Goal: Task Accomplishment & Management: Manage account settings

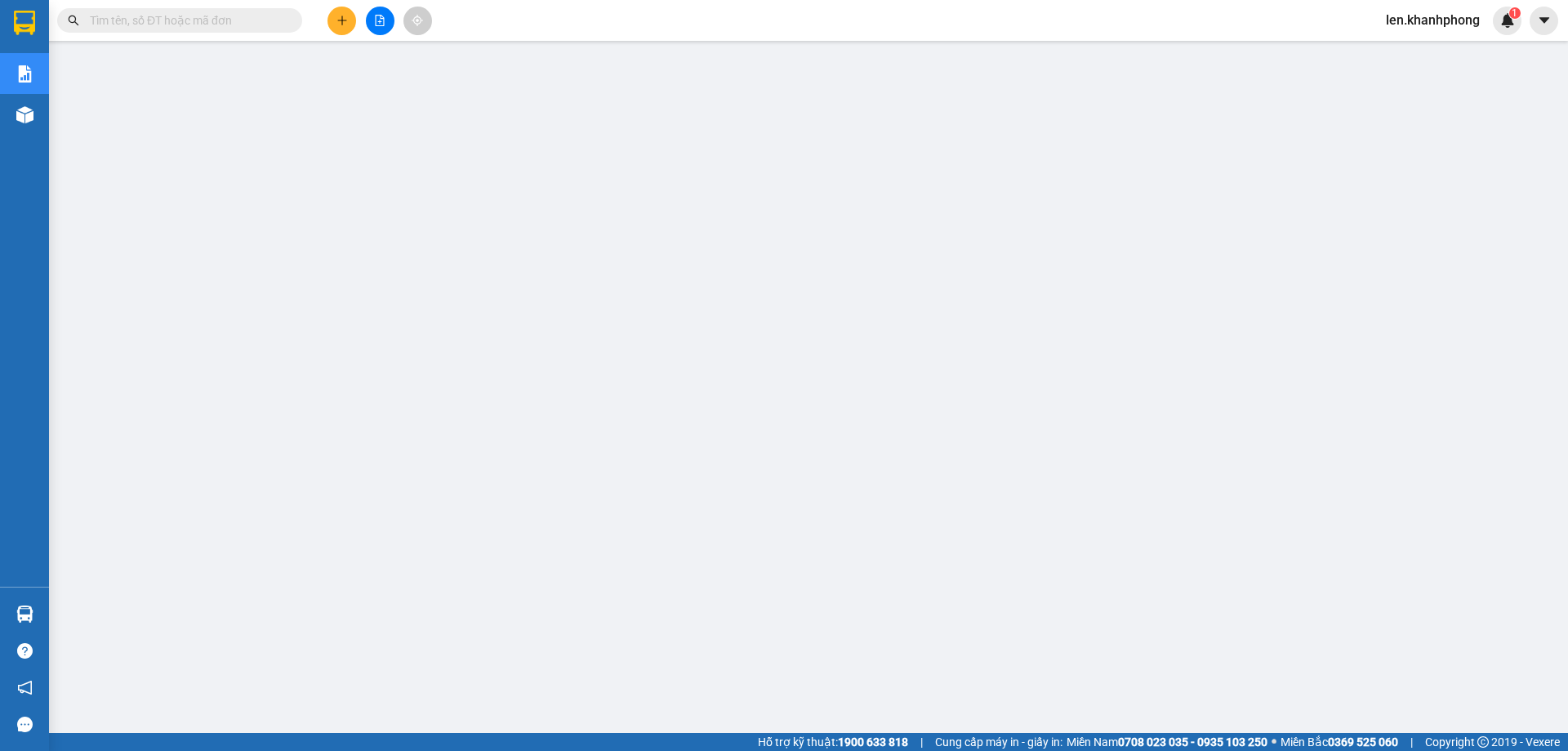
click at [176, 11] on input "text" at bounding box center [186, 20] width 193 height 18
click at [176, 18] on input "text" at bounding box center [186, 20] width 193 height 18
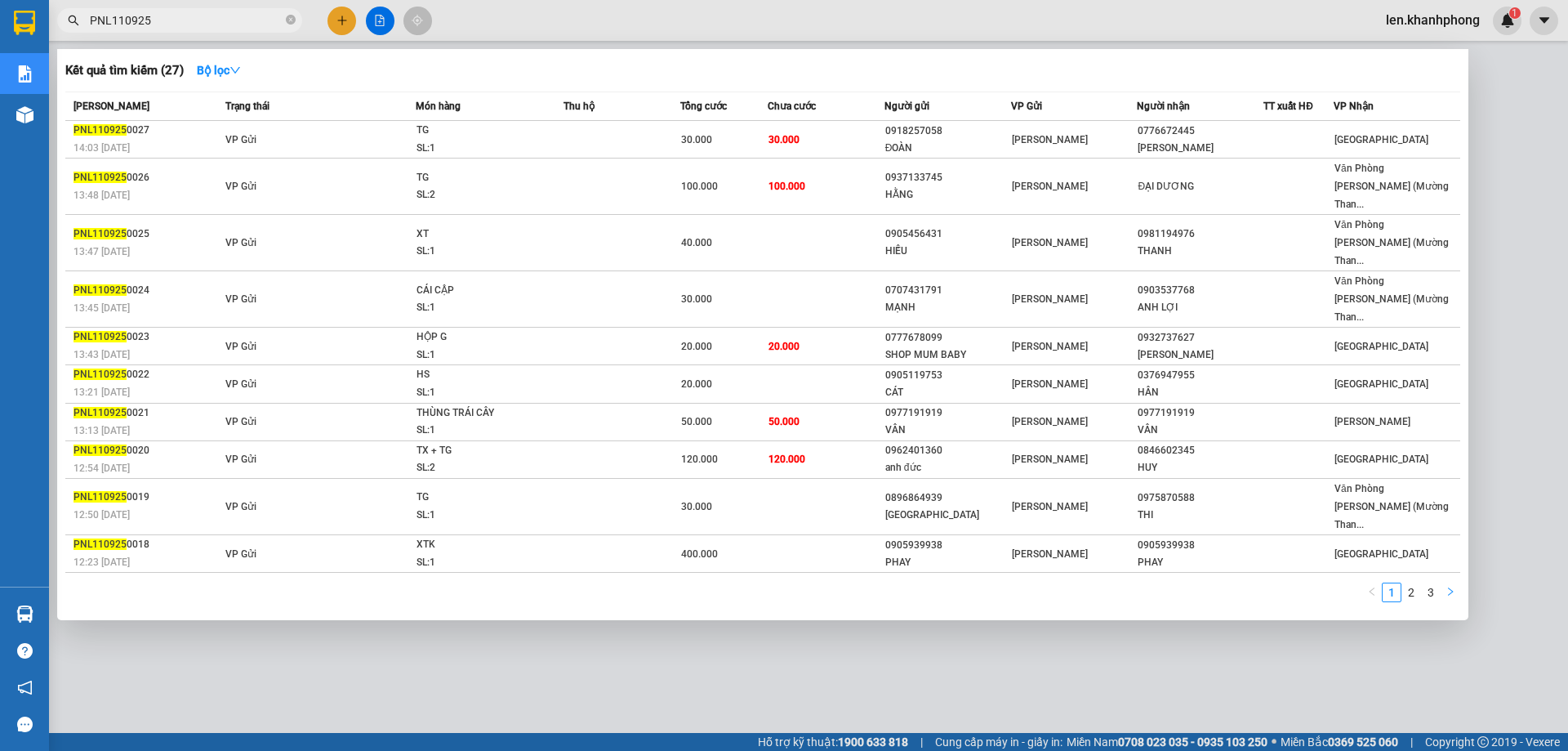
click at [1456, 583] on button "button" at bounding box center [1449, 592] width 19 height 19
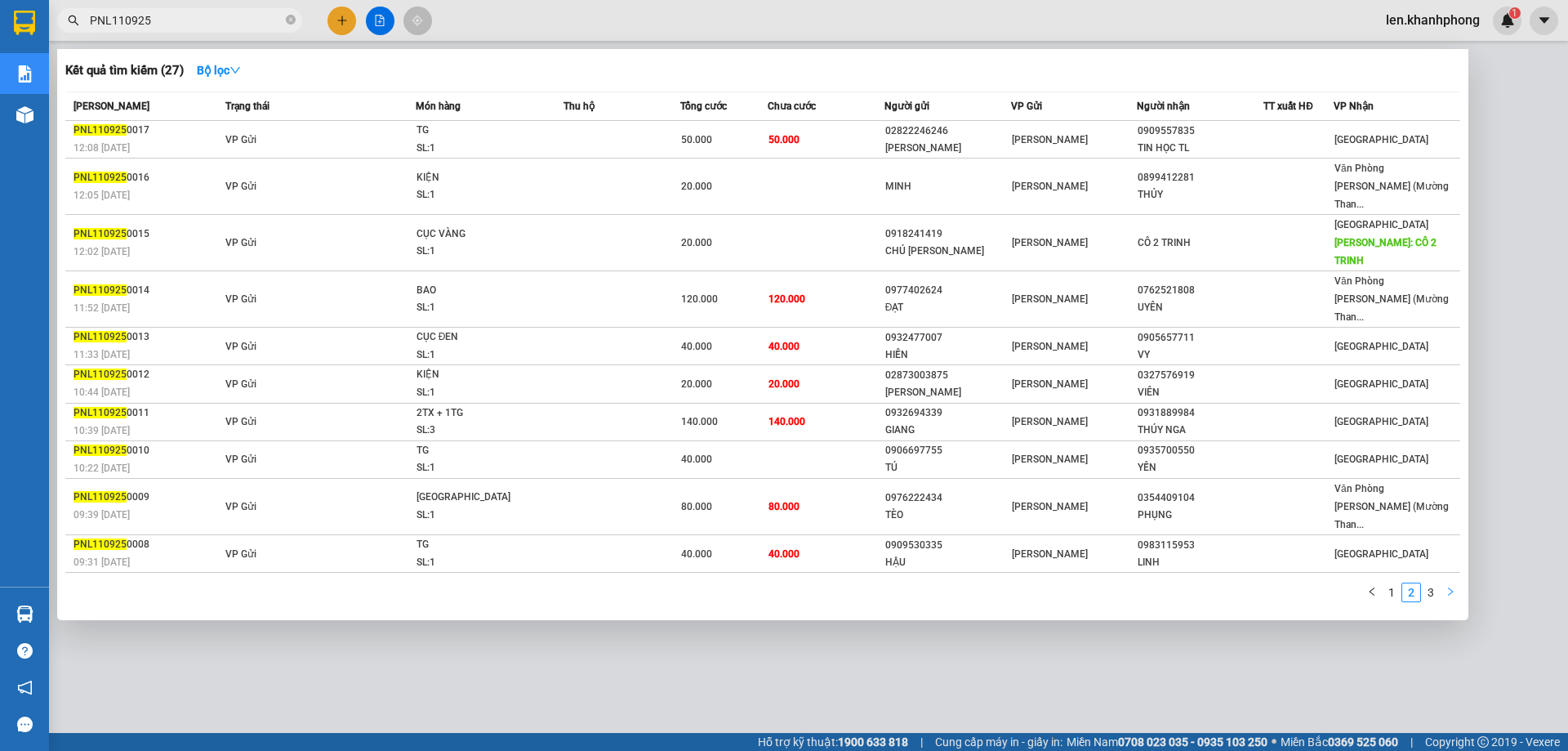
click at [1454, 586] on icon "right" at bounding box center [1450, 591] width 10 height 10
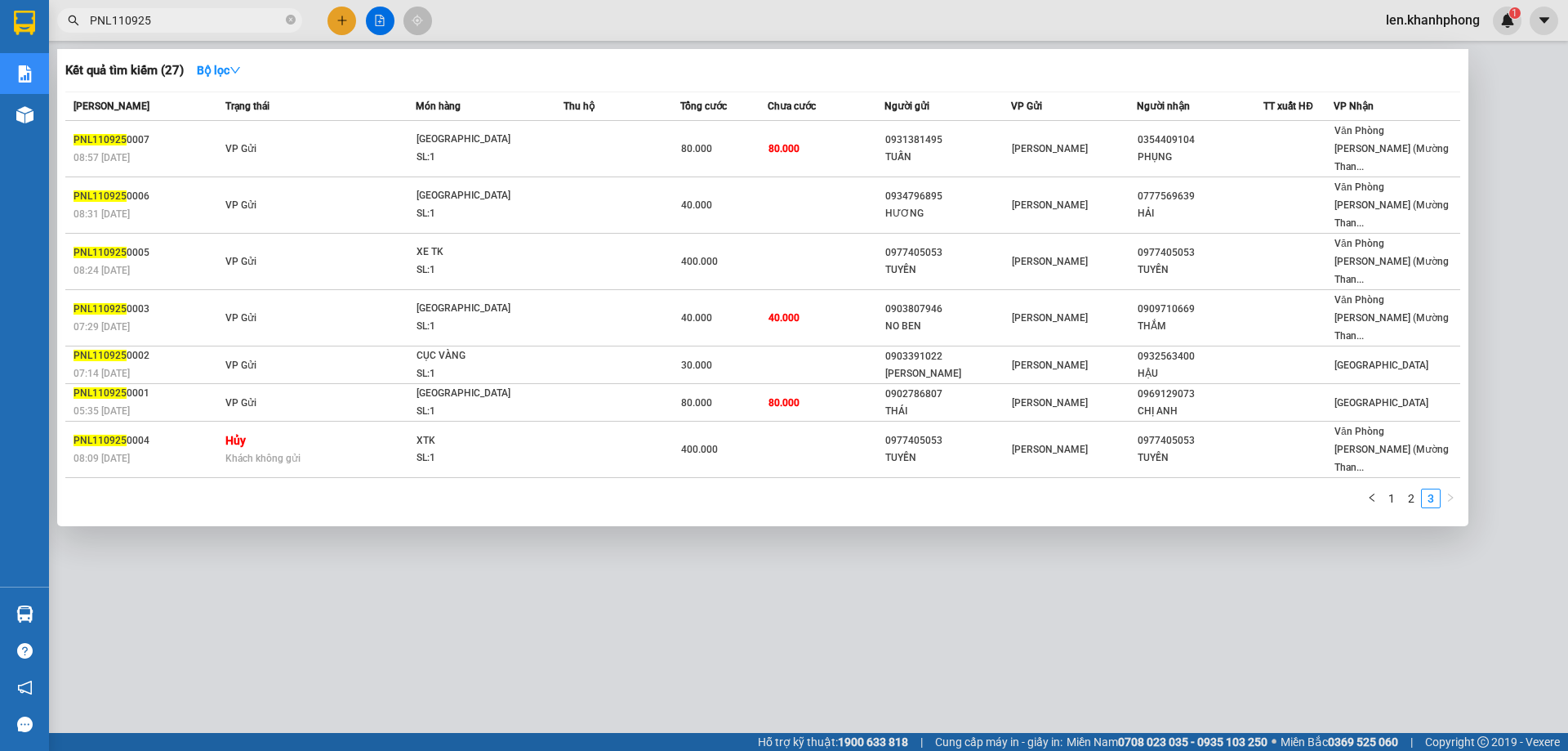
drag, startPoint x: 111, startPoint y: 19, endPoint x: 75, endPoint y: 25, distance: 36.5
click at [75, 25] on div "PNL110925" at bounding box center [159, 21] width 318 height 25
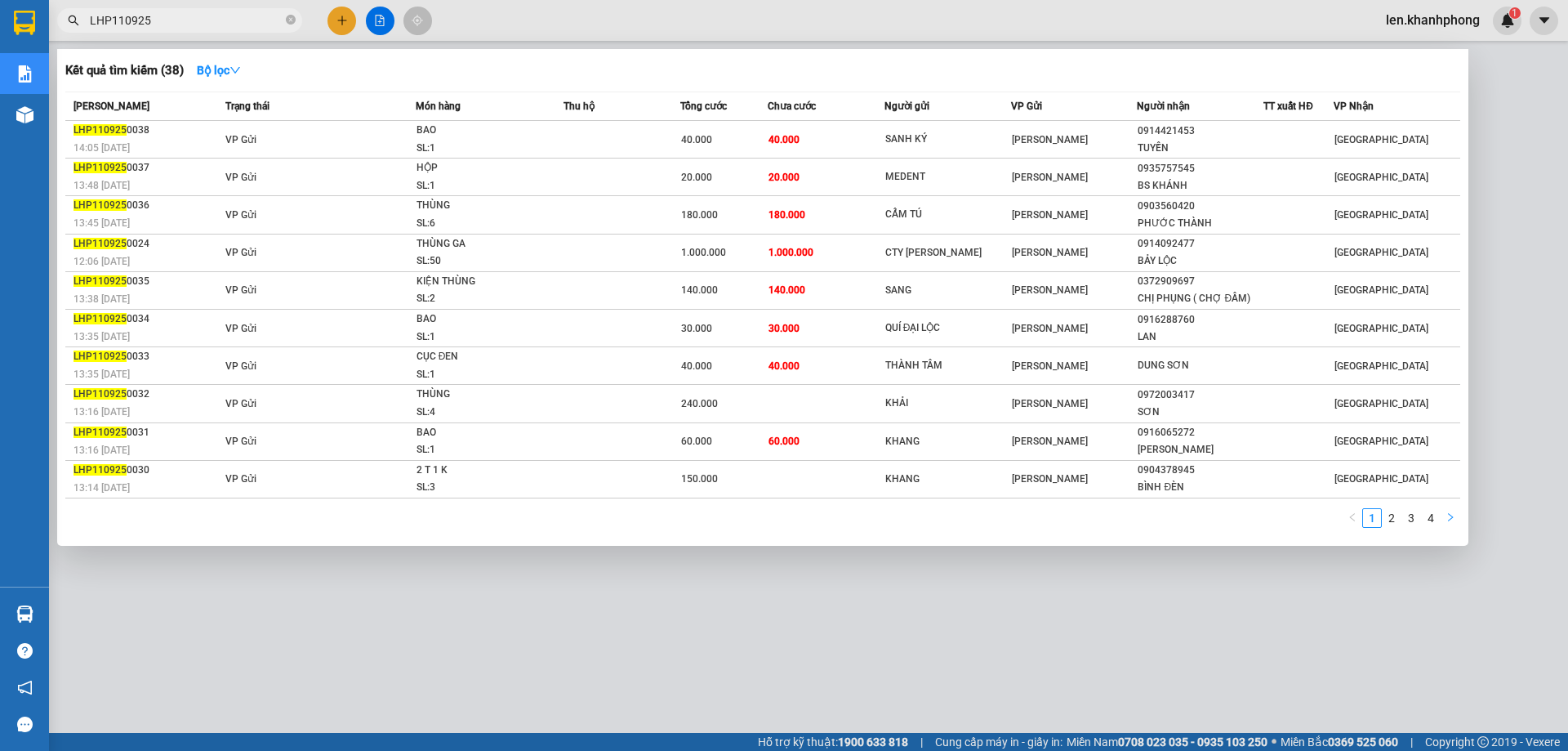
type input "LHP110925"
click at [1447, 519] on icon "right" at bounding box center [1450, 517] width 10 height 10
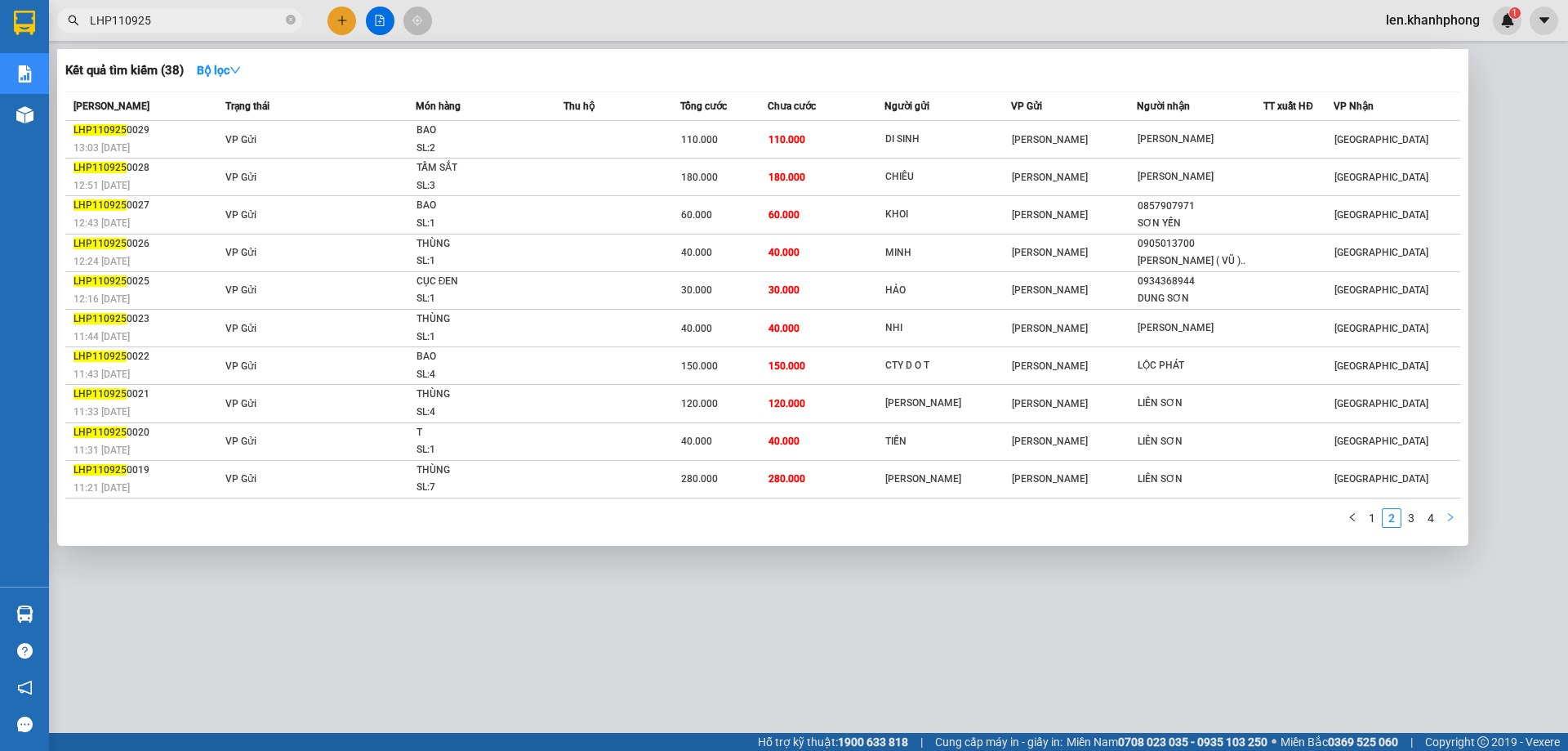
click at [1447, 519] on icon "right" at bounding box center [1450, 517] width 10 height 10
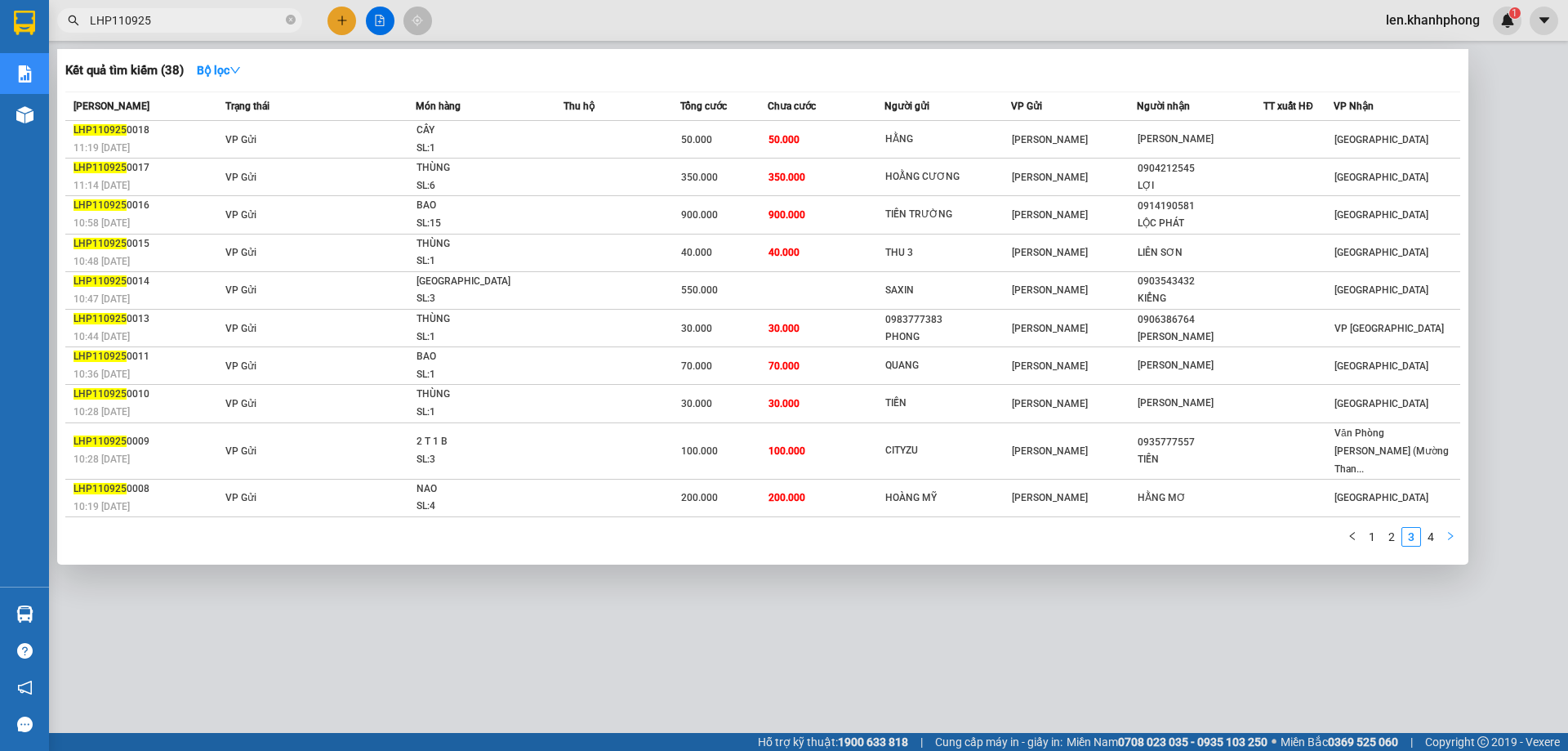
click at [1448, 531] on icon "right" at bounding box center [1450, 536] width 10 height 10
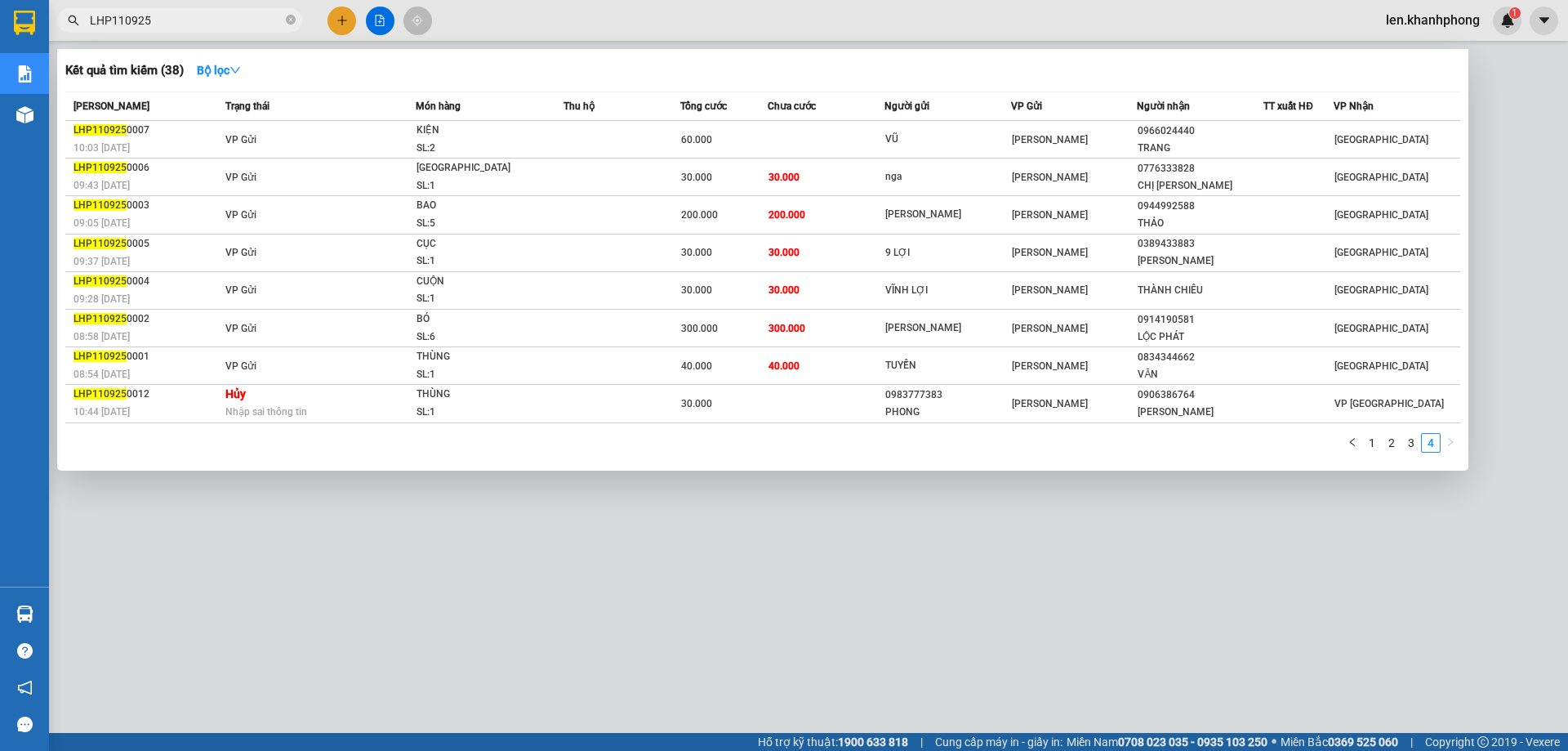
click at [1363, 548] on div at bounding box center [784, 375] width 1568 height 751
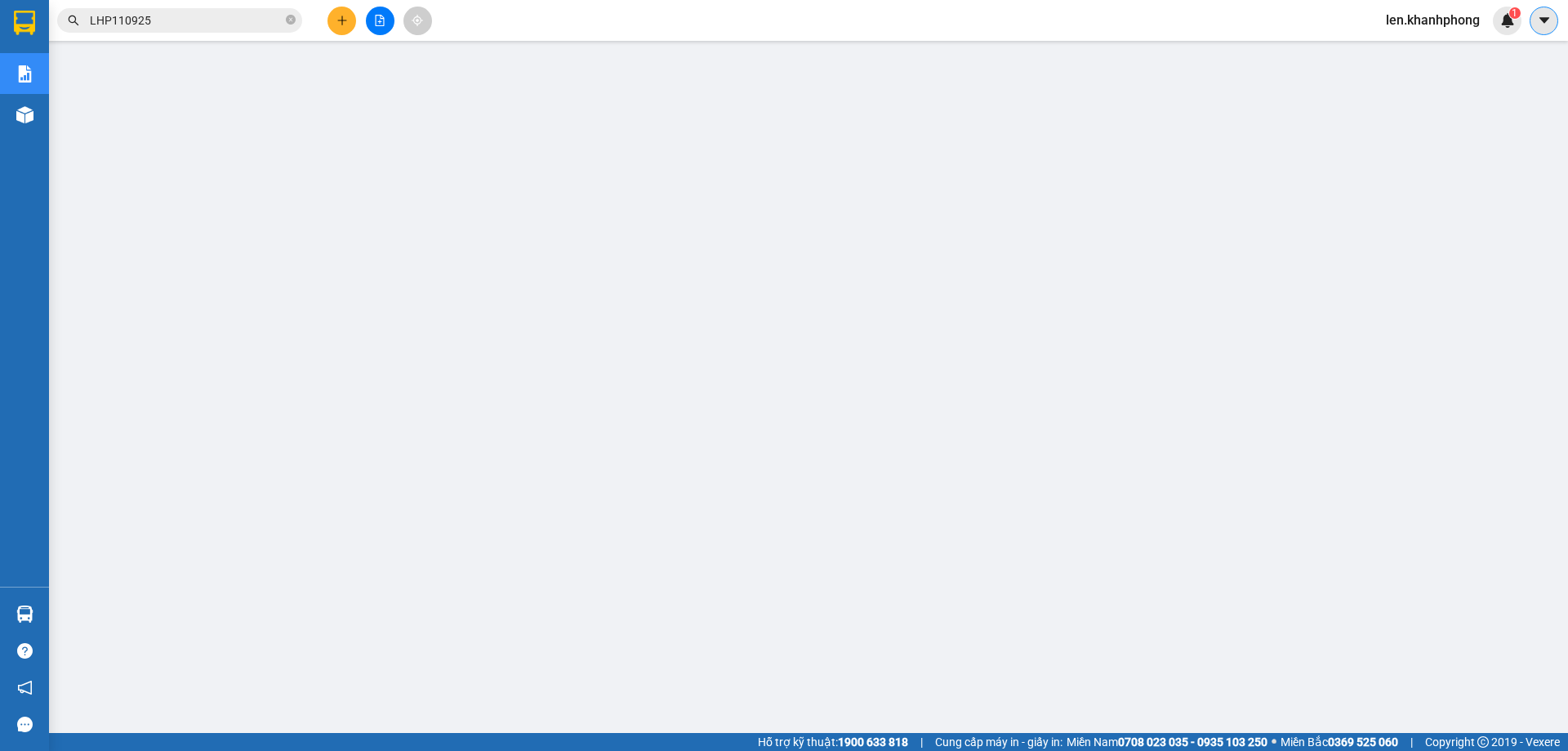
click at [1539, 14] on icon "caret-down" at bounding box center [1543, 20] width 14 height 14
click at [1451, 17] on span "len.khanhphong" at bounding box center [1433, 19] width 120 height 20
click at [1426, 52] on span "Đăng xuất" at bounding box center [1439, 51] width 87 height 18
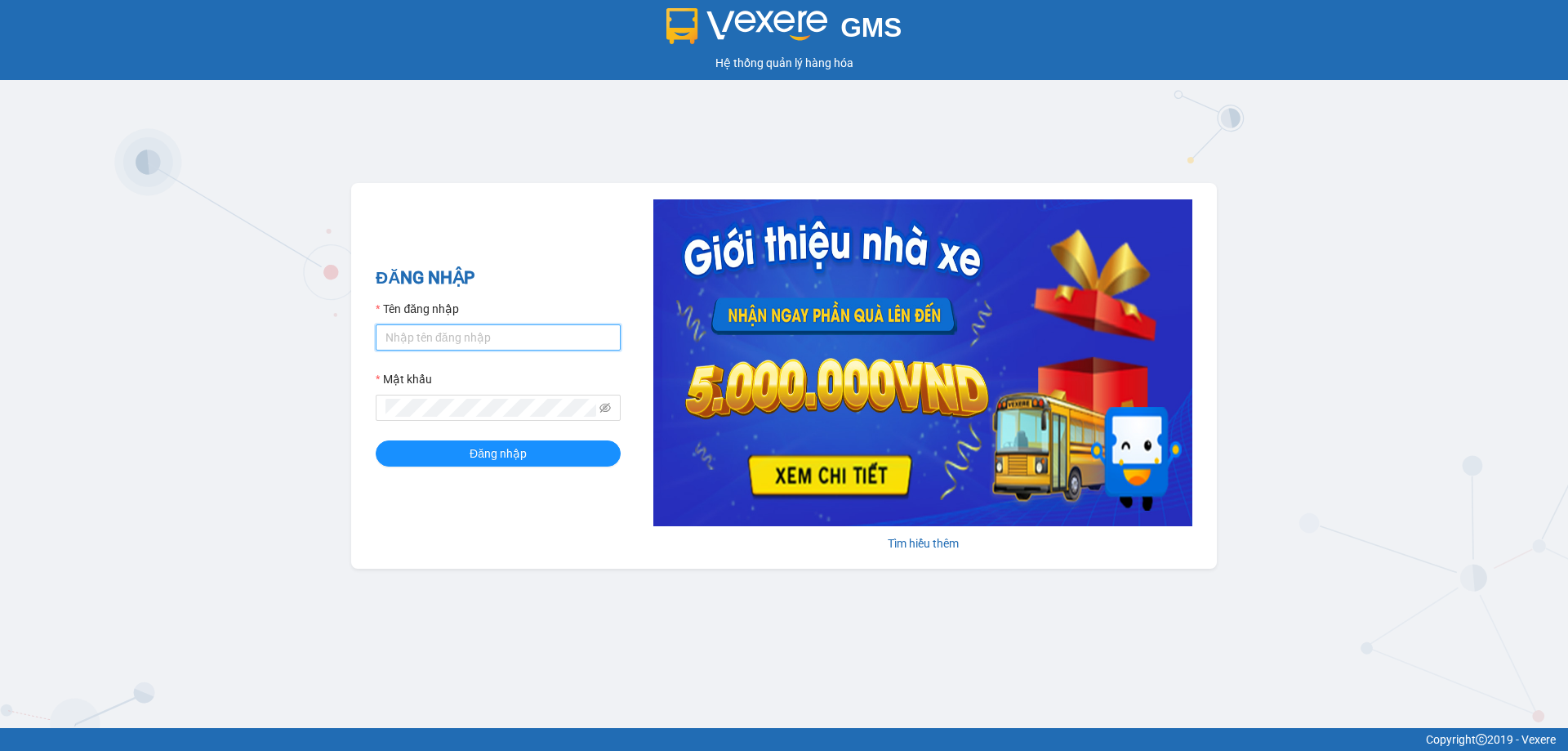
drag, startPoint x: 405, startPoint y: 341, endPoint x: 411, endPoint y: 358, distance: 18.0
click at [405, 341] on input "Tên đăng nhập" at bounding box center [498, 337] width 245 height 26
type input "dung.khanhphong"
click at [376, 440] on button "Đăng nhập" at bounding box center [498, 453] width 245 height 26
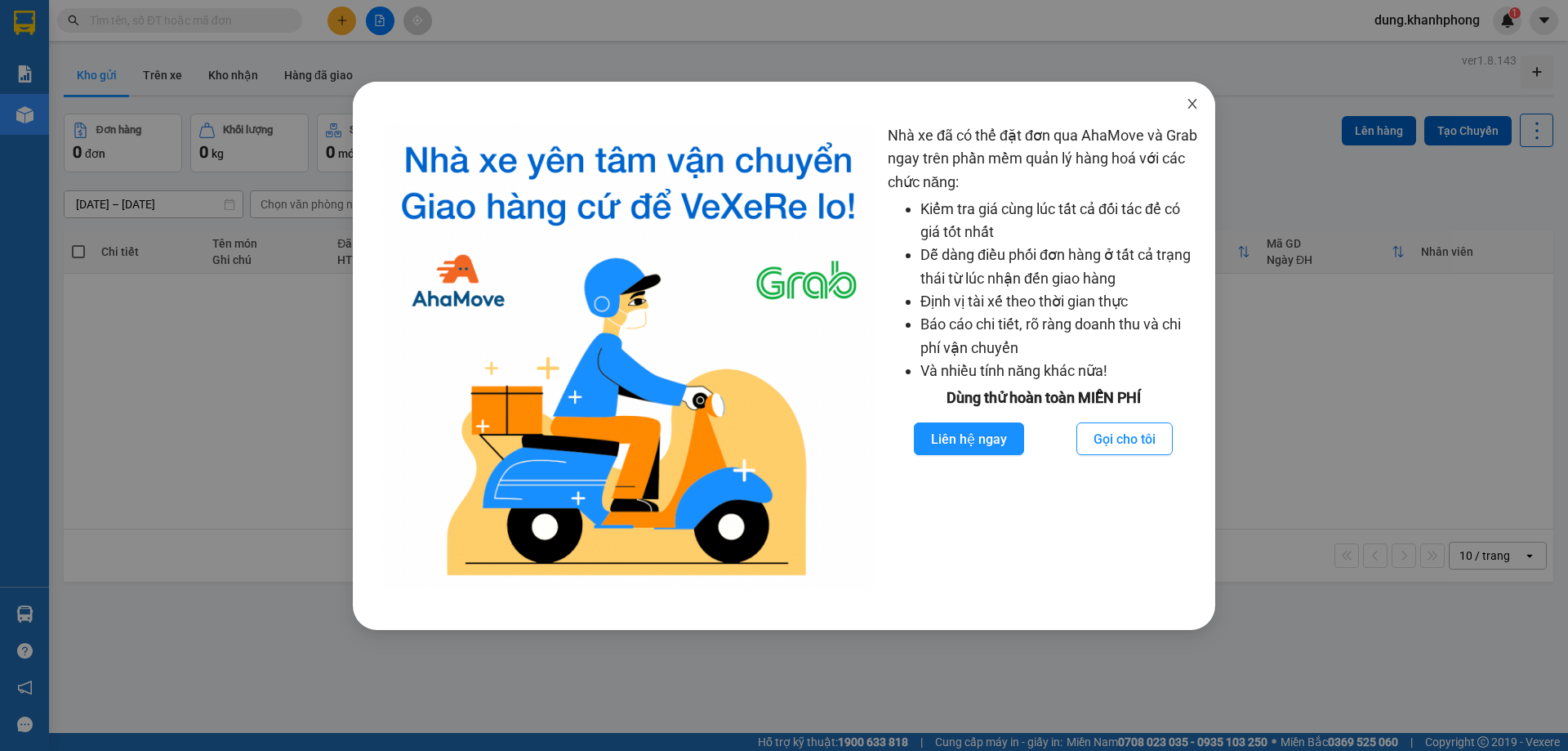
click at [1198, 103] on icon "close" at bounding box center [1192, 104] width 13 height 13
